Goal: Information Seeking & Learning: Learn about a topic

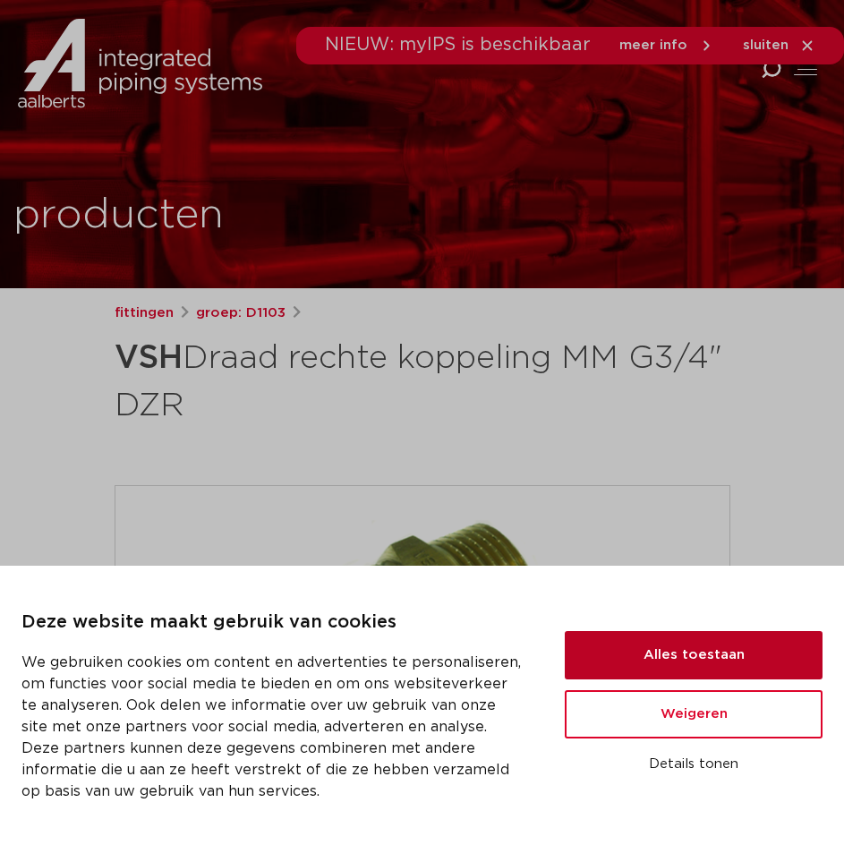
click at [634, 658] on button "Alles toestaan" at bounding box center [694, 655] width 258 height 48
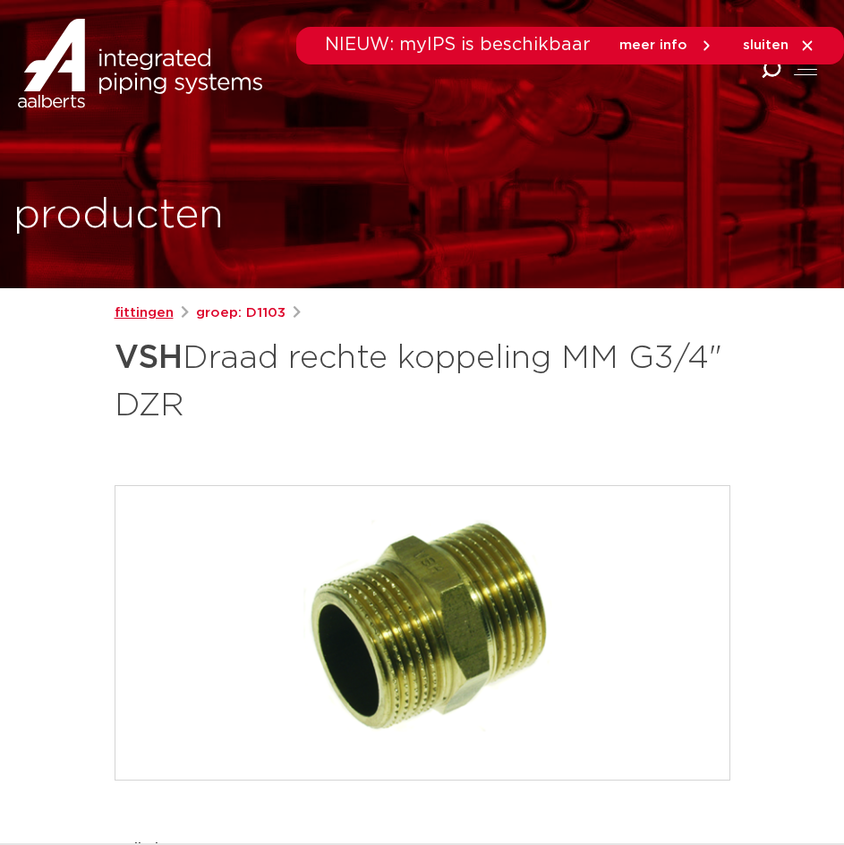
click at [149, 318] on link "fittingen" at bounding box center [144, 313] width 59 height 21
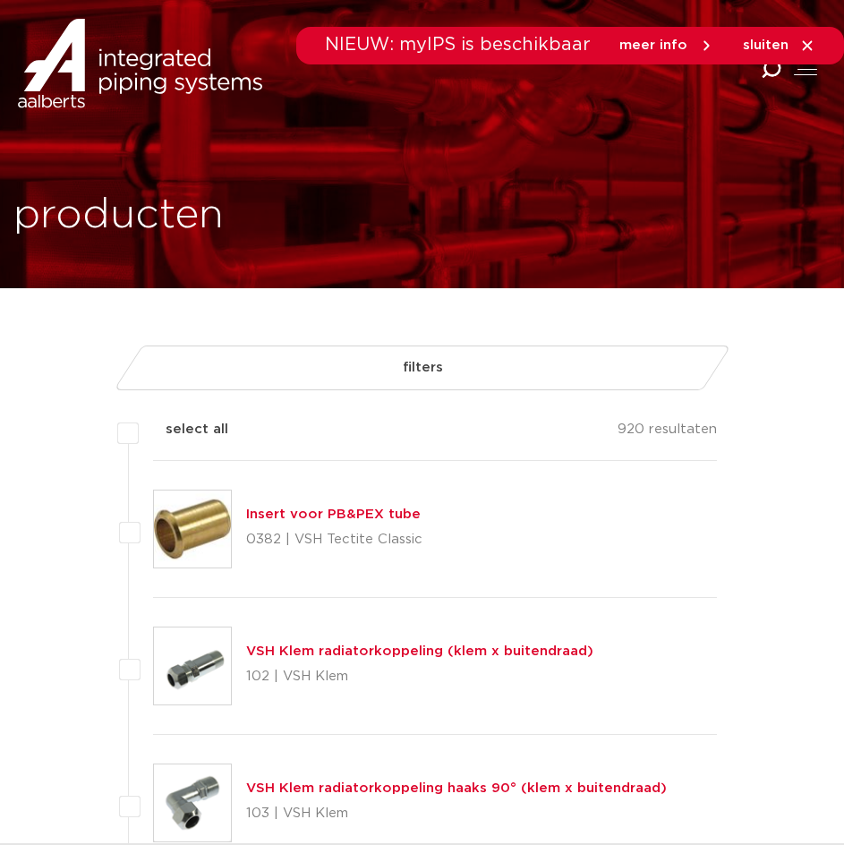
click at [456, 372] on link "filters" at bounding box center [422, 368] width 618 height 45
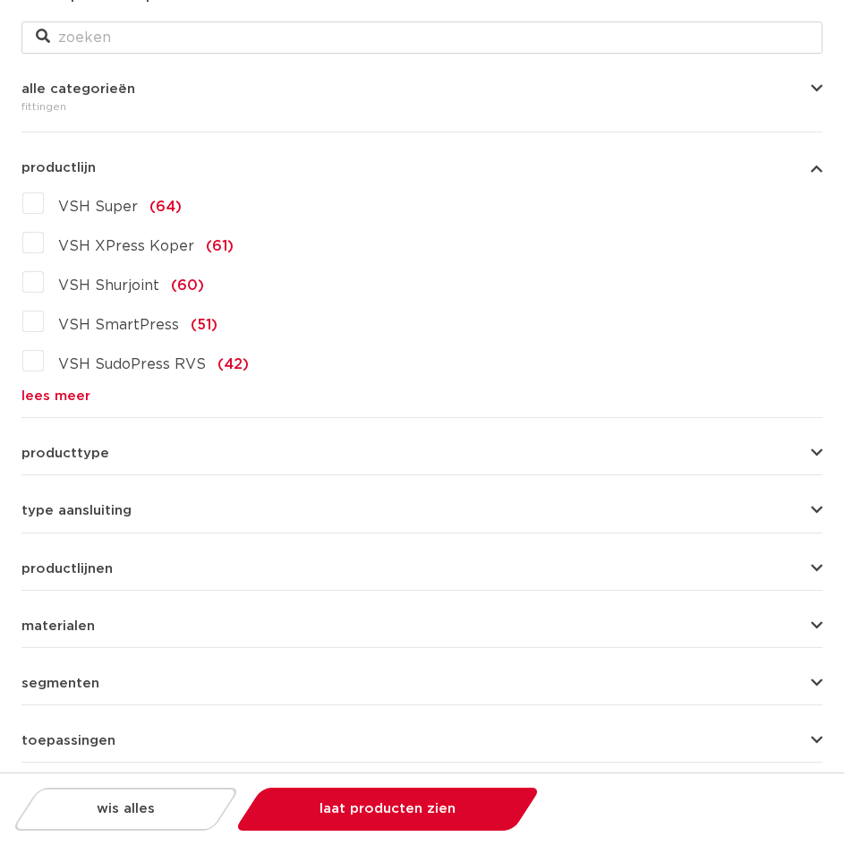
scroll to position [118, 0]
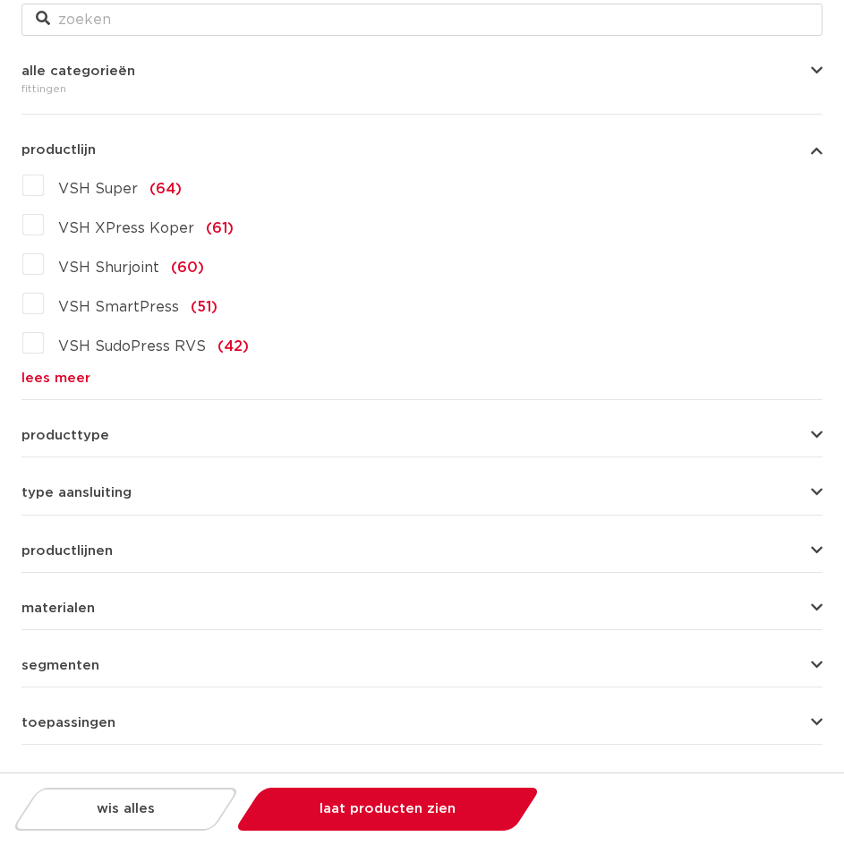
click at [119, 547] on button "productlijnen" at bounding box center [421, 550] width 801 height 13
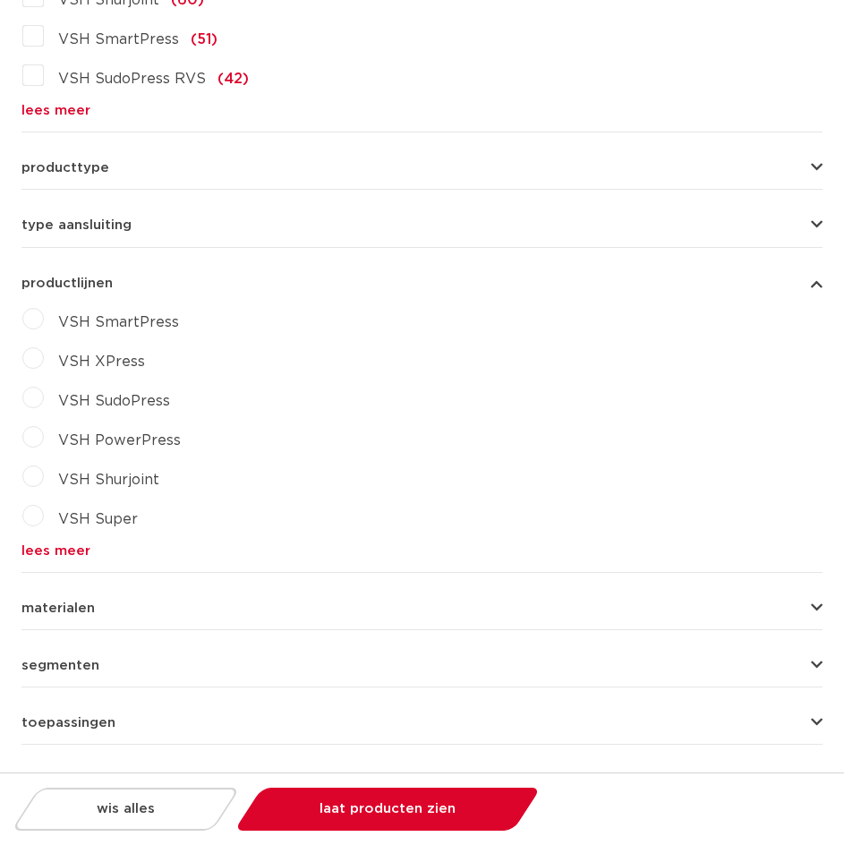
scroll to position [537, 0]
click at [103, 594] on div "materialen messing (311) roestvaststaal (190) staal (125) koper (107) brons (84…" at bounding box center [421, 601] width 801 height 28
click at [80, 614] on span "materialen" at bounding box center [57, 608] width 73 height 13
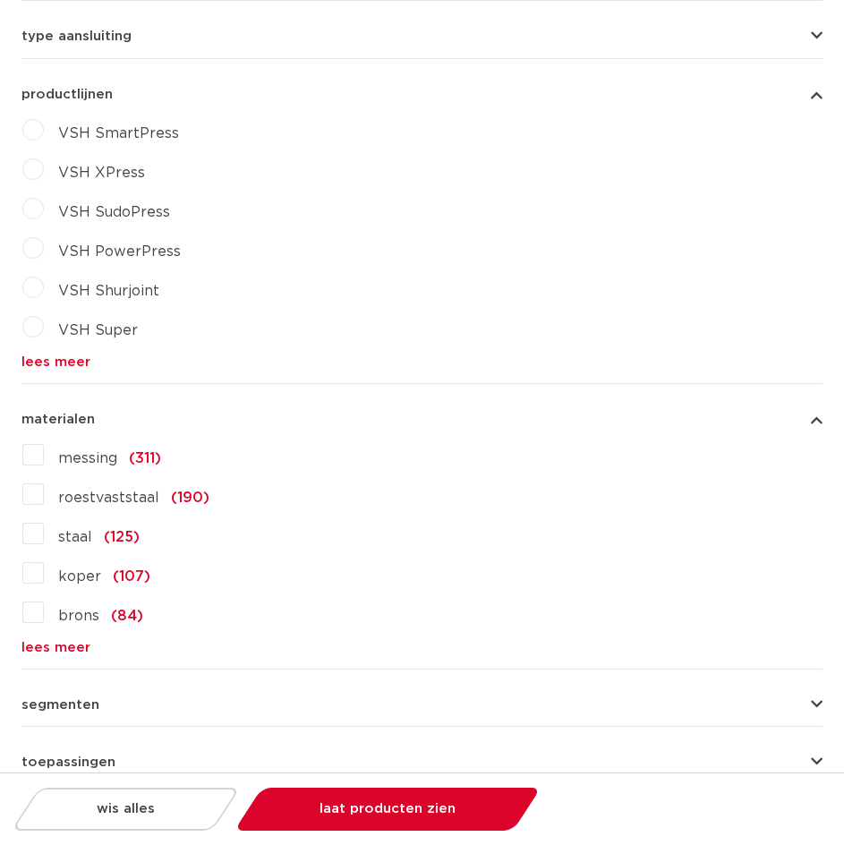
scroll to position [614, 0]
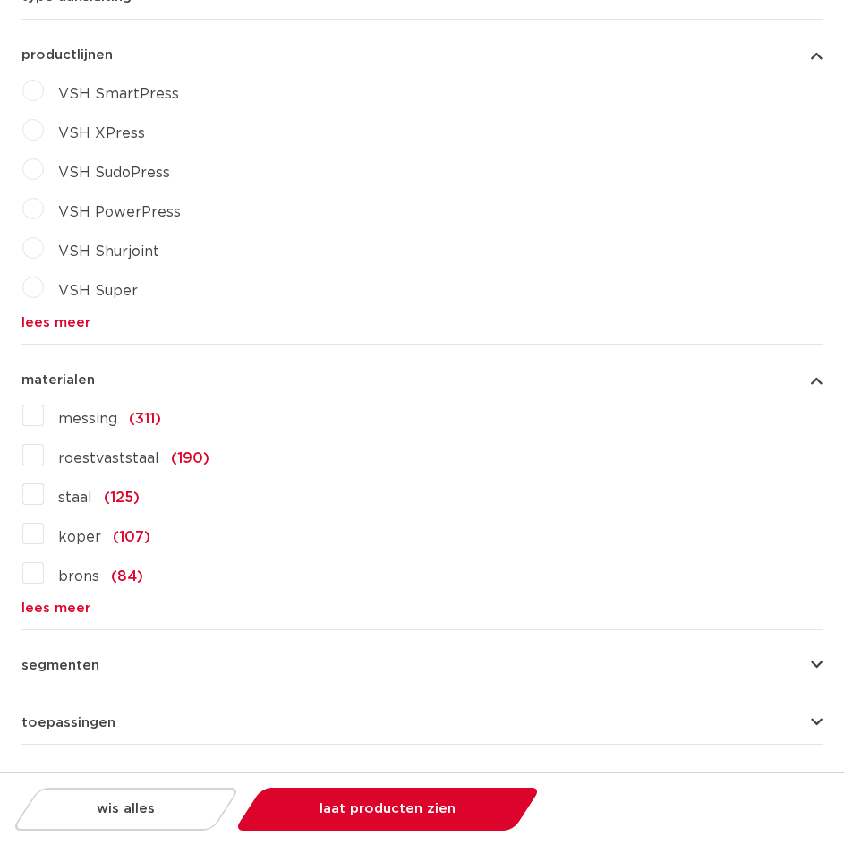
click at [44, 581] on label "brons (84)" at bounding box center [93, 573] width 99 height 29
click at [0, 0] on input "brons (84)" at bounding box center [0, 0] width 0 height 0
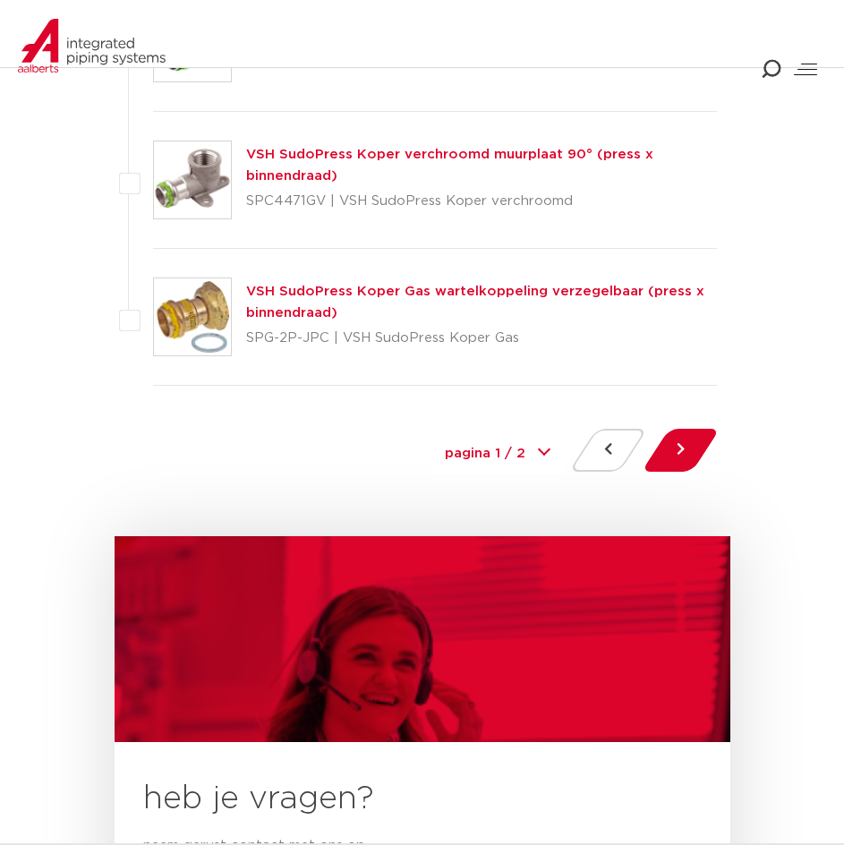
scroll to position [8325, 0]
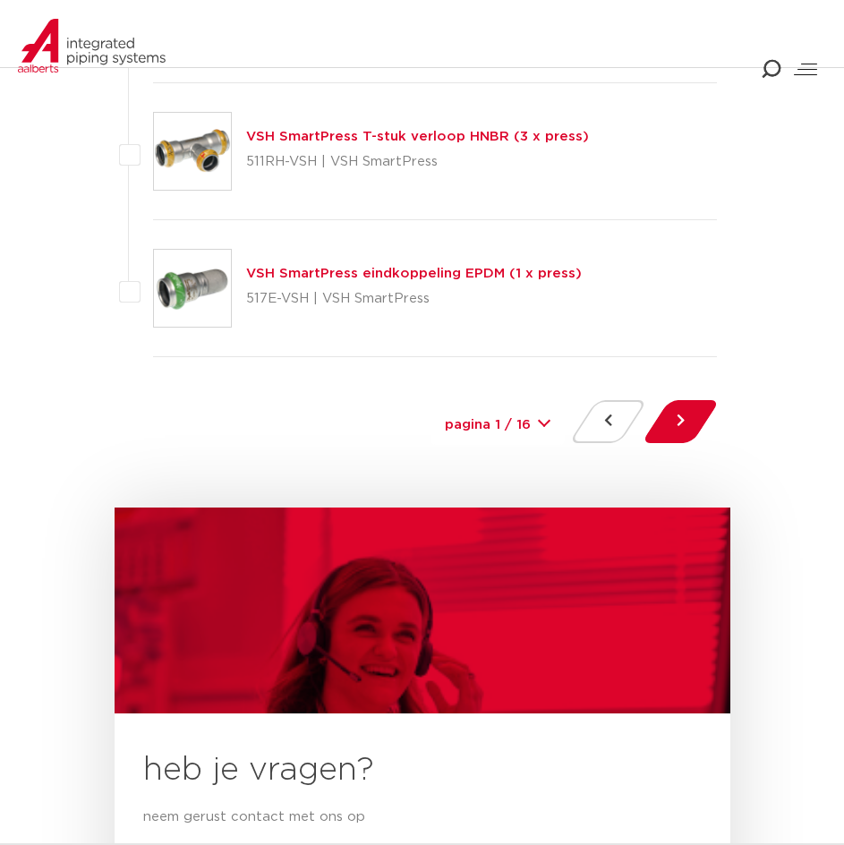
scroll to position [8325, 0]
